Goal: Check status: Check status

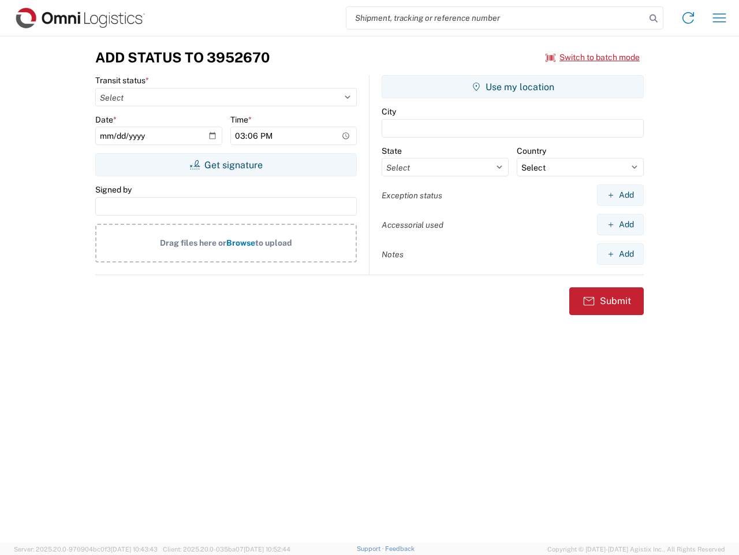
click at [496, 18] on input "search" at bounding box center [496, 18] width 299 height 22
click at [654, 18] on icon at bounding box center [654, 18] width 16 height 16
click at [689, 18] on icon at bounding box center [688, 18] width 18 height 18
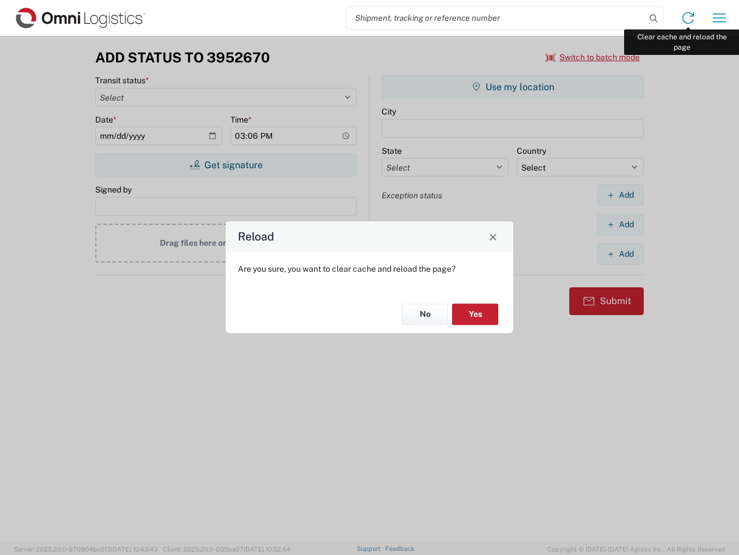
click at [720, 18] on div "Reload Are you sure, you want to clear cache and reload the page? No Yes" at bounding box center [369, 277] width 739 height 555
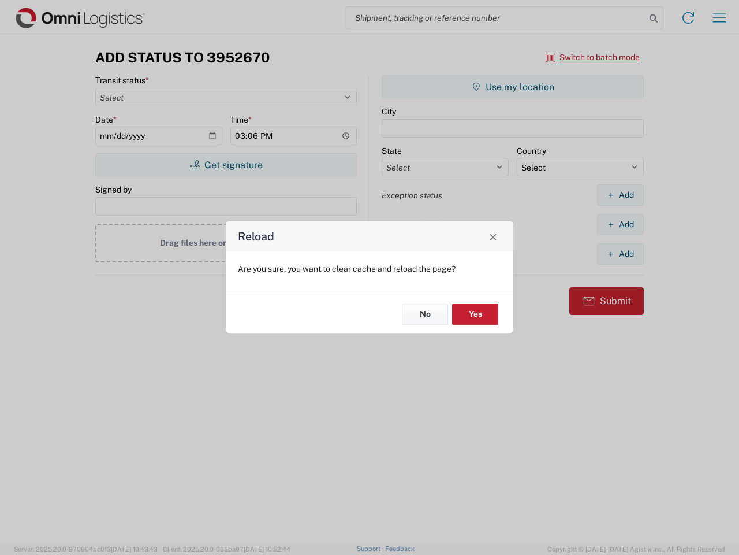
click at [593, 57] on div "Reload Are you sure, you want to clear cache and reload the page? No Yes" at bounding box center [369, 277] width 739 height 555
click at [226, 165] on div "Reload Are you sure, you want to clear cache and reload the page? No Yes" at bounding box center [369, 277] width 739 height 555
click at [513, 87] on div "Reload Are you sure, you want to clear cache and reload the page? No Yes" at bounding box center [369, 277] width 739 height 555
click at [620, 195] on div "Reload Are you sure, you want to clear cache and reload the page? No Yes" at bounding box center [369, 277] width 739 height 555
click at [620, 224] on div "Reload Are you sure, you want to clear cache and reload the page? No Yes" at bounding box center [369, 277] width 739 height 555
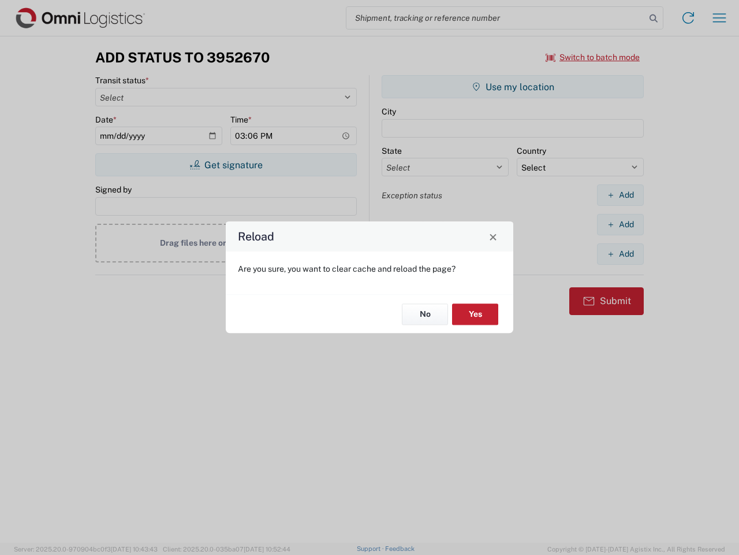
click at [620, 254] on div "Reload Are you sure, you want to clear cache and reload the page? No Yes" at bounding box center [369, 277] width 739 height 555
